Goal: Information Seeking & Learning: Learn about a topic

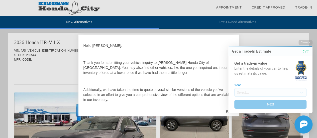
click at [227, 111] on div "Close Get a Trade-In Estimate 1/4 Get a trade-in value Enter the details of you…" at bounding box center [267, 87] width 90 height 94
click at [306, 41] on button "Close" at bounding box center [306, 42] width 14 height 5
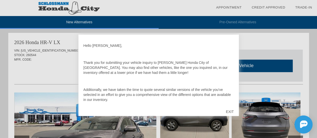
click at [232, 111] on div "EXIT" at bounding box center [230, 111] width 18 height 15
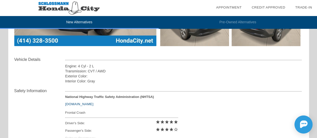
scroll to position [153, 0]
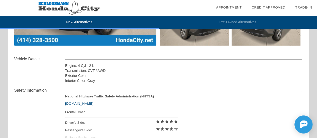
click at [94, 72] on div "Transmission: CVT / AWD" at bounding box center [183, 70] width 237 height 5
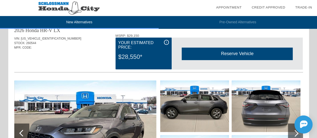
scroll to position [9, 0]
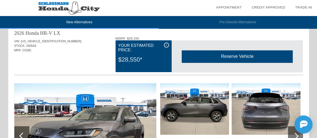
click at [95, 93] on img at bounding box center [85, 136] width 142 height 106
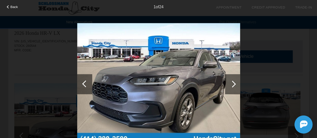
click at [62, 62] on div "Back 1 of 24" at bounding box center [158, 69] width 317 height 138
click at [7, 7] on div at bounding box center [8, 6] width 3 height 3
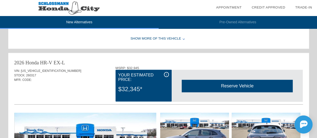
scroll to position [492, 0]
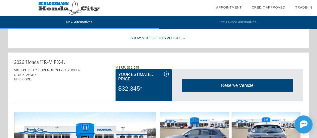
click at [177, 38] on div "Show More of this Vehicle" at bounding box center [158, 38] width 301 height 20
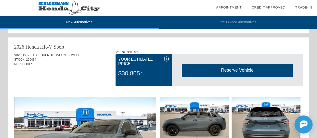
scroll to position [302, 0]
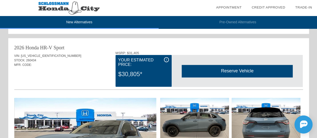
click at [126, 75] on div "$30,805*" at bounding box center [143, 74] width 51 height 13
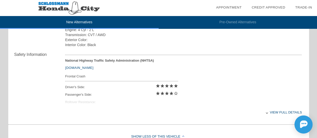
scroll to position [508, 0]
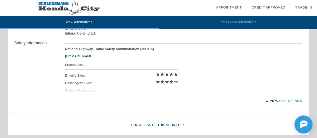
click at [285, 98] on div "View full details" at bounding box center [183, 101] width 237 height 12
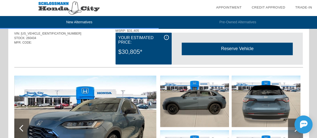
scroll to position [295, 0]
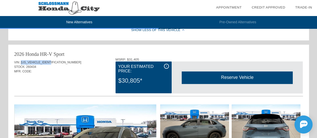
drag, startPoint x: 58, startPoint y: 60, endPoint x: 21, endPoint y: 64, distance: 37.3
click at [21, 64] on div "VIN: [US_VEHICLE_IDENTIFICATION_NUMBER] STOCK: 260434 MFR. CODE:" at bounding box center [158, 70] width 289 height 24
copy span "[US_VEHICLE_IDENTIFICATION_NUMBER]"
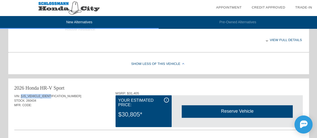
scroll to position [278, 0]
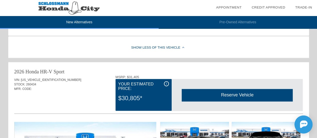
click at [62, 69] on div "Sport" at bounding box center [59, 71] width 11 height 7
click at [166, 82] on div "i" at bounding box center [166, 83] width 5 height 5
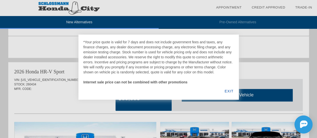
click at [148, 100] on div at bounding box center [158, 69] width 317 height 138
click at [233, 92] on div "EXIT" at bounding box center [228, 91] width 19 height 17
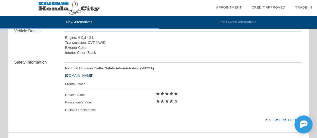
scroll to position [489, 0]
click at [82, 91] on div "Driver's Side: star star star star star" at bounding box center [121, 95] width 113 height 8
click at [79, 83] on div "Frontal Crash" at bounding box center [121, 83] width 113 height 6
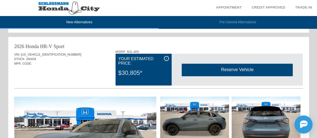
scroll to position [303, 0]
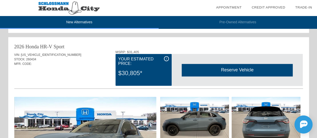
click at [49, 7] on img at bounding box center [69, 8] width 138 height 16
